Goal: Task Accomplishment & Management: Complete application form

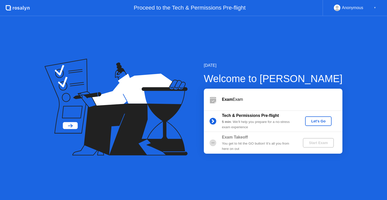
click at [324, 121] on div "Let's Go" at bounding box center [318, 121] width 22 height 4
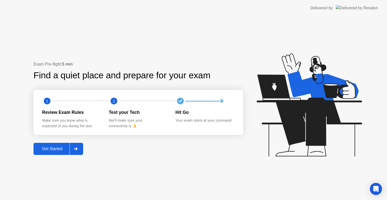
click at [58, 147] on div "Get Started" at bounding box center [52, 149] width 35 height 5
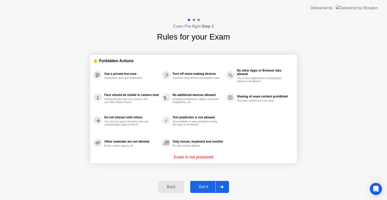
click at [222, 187] on icon at bounding box center [222, 187] width 4 height 3
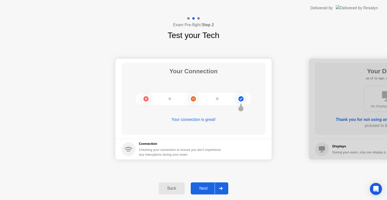
click at [222, 187] on icon at bounding box center [221, 188] width 4 height 3
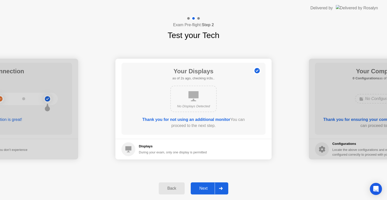
click at [222, 187] on icon at bounding box center [221, 188] width 4 height 3
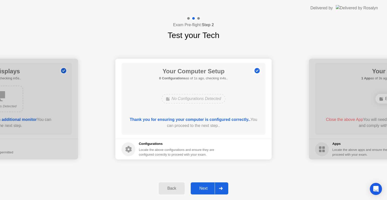
click at [222, 187] on icon at bounding box center [221, 188] width 4 height 3
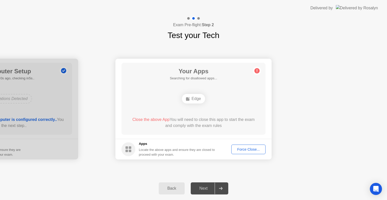
click at [242, 148] on div "Force Close..." at bounding box center [248, 149] width 31 height 4
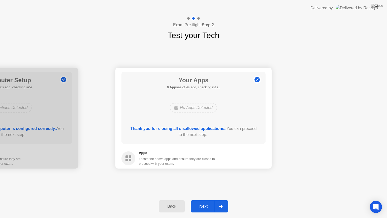
click at [223, 200] on icon at bounding box center [221, 206] width 4 height 3
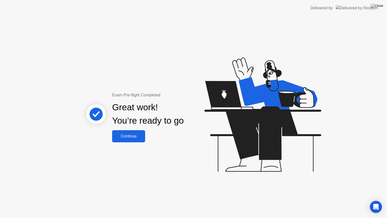
click at [130, 135] on div "Continue" at bounding box center [129, 136] width 30 height 5
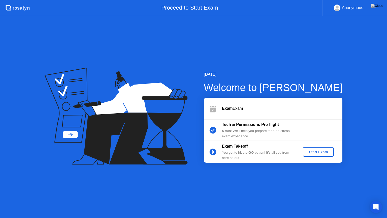
click at [318, 152] on div "Start Exam" at bounding box center [318, 152] width 27 height 4
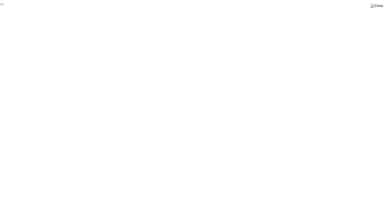
click div "End Proctoring Session"
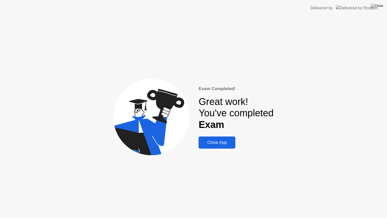
click at [213, 142] on div "Close App" at bounding box center [217, 142] width 34 height 5
